Goal: Navigation & Orientation: Find specific page/section

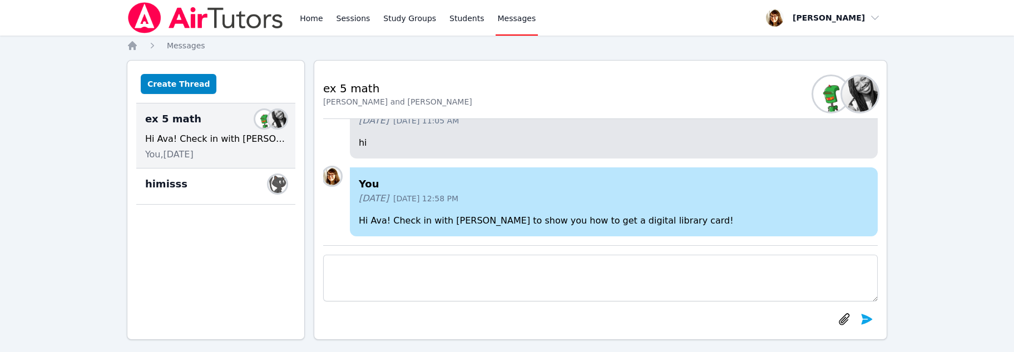
scroll to position [-241, 0]
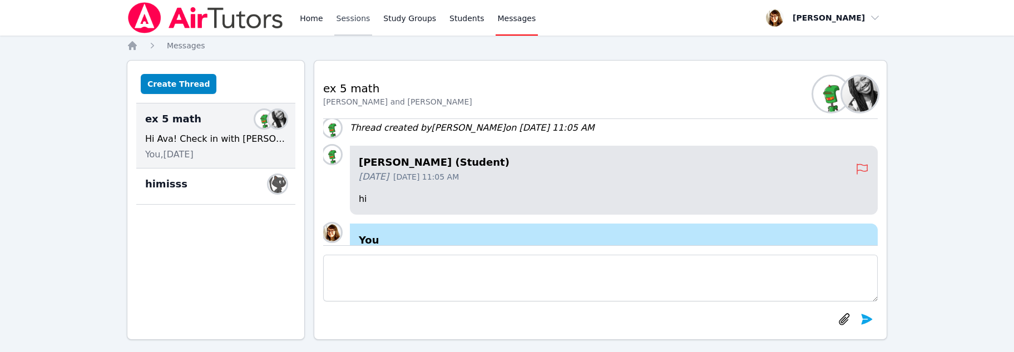
click at [373, 29] on link "Sessions" at bounding box center [353, 18] width 38 height 36
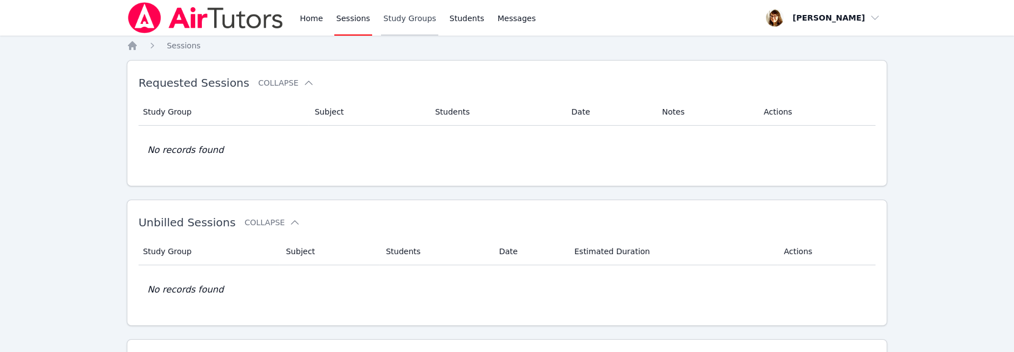
click at [438, 19] on link "Study Groups" at bounding box center [409, 18] width 57 height 36
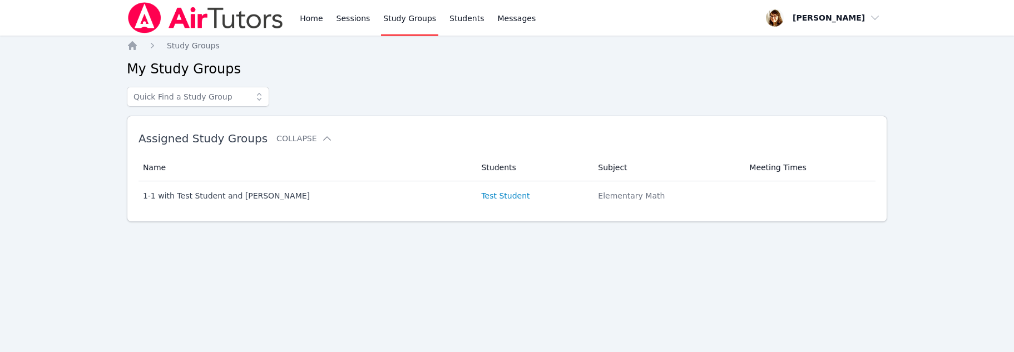
scroll to position [32, 0]
click at [265, 102] on icon at bounding box center [259, 96] width 11 height 11
click at [373, 28] on link "Sessions" at bounding box center [353, 18] width 38 height 36
